Goal: Transaction & Acquisition: Purchase product/service

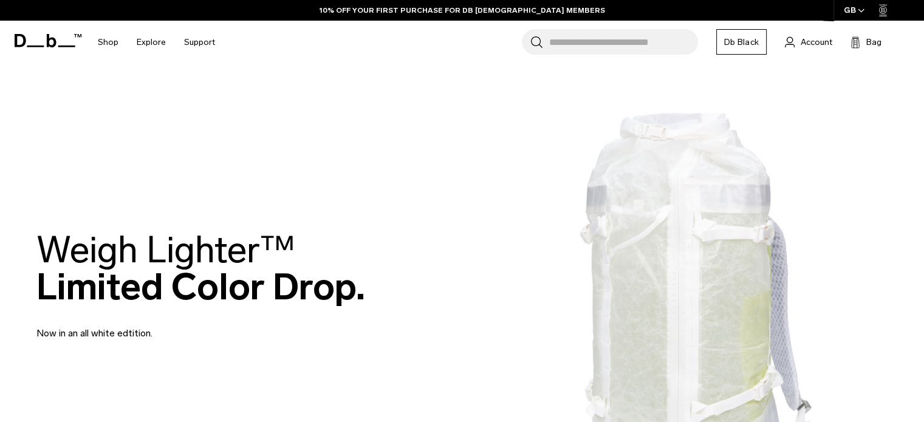
scroll to position [107, 0]
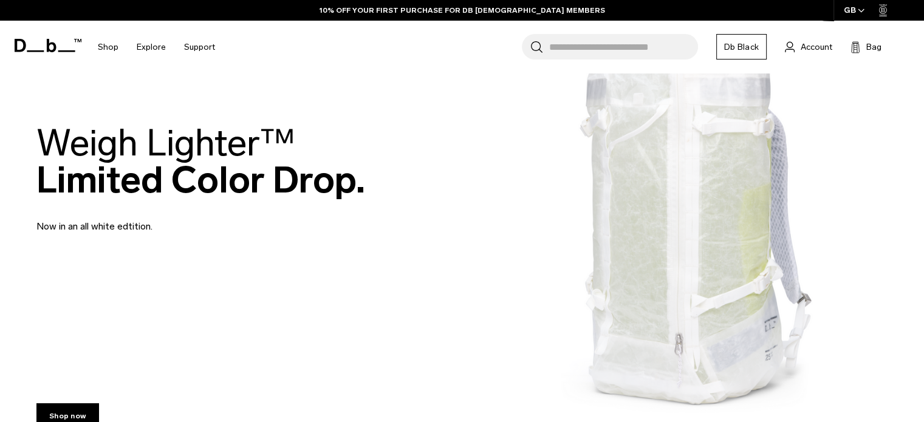
click at [199, 189] on h2 "Weigh Lighter™  Limited Color Drop." at bounding box center [200, 161] width 329 height 74
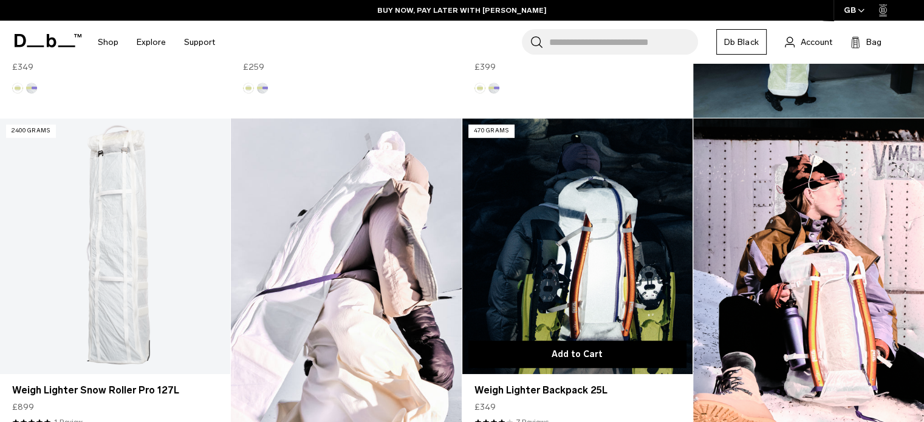
scroll to position [652, 0]
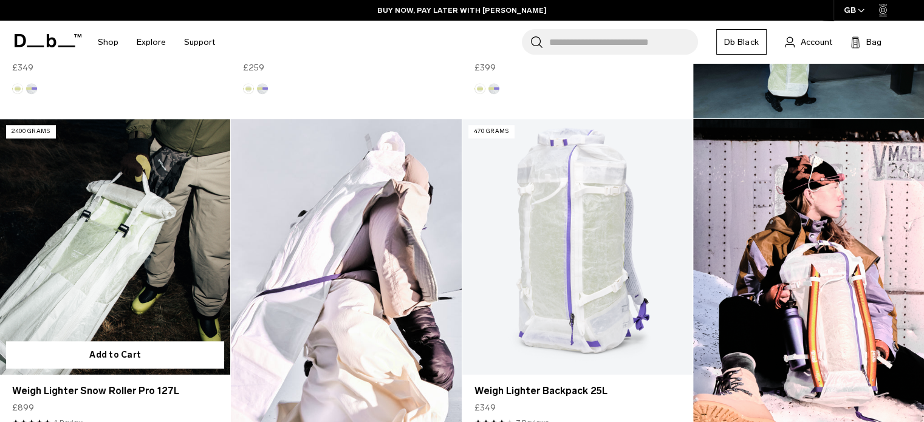
click at [160, 275] on link "Weigh Lighter Snow Roller Pro 127L" at bounding box center [115, 247] width 230 height 256
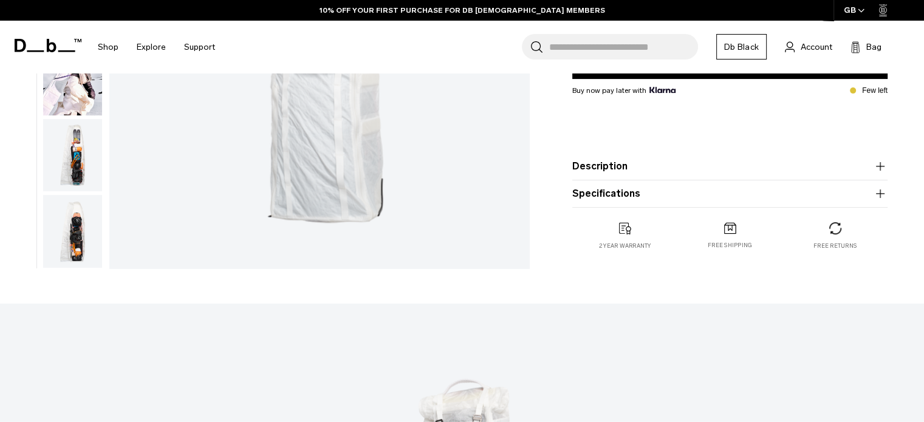
scroll to position [342, 0]
